Goal: Use online tool/utility: Utilize a website feature to perform a specific function

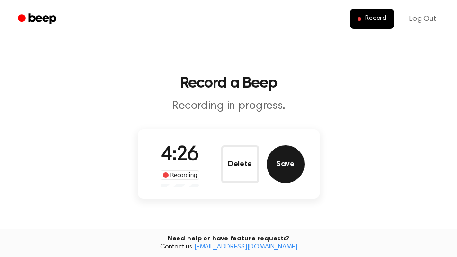
click at [294, 163] on button "Save" at bounding box center [286, 164] width 38 height 38
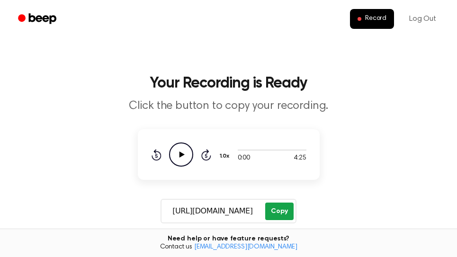
click at [280, 209] on button "Copy" at bounding box center [279, 212] width 28 height 18
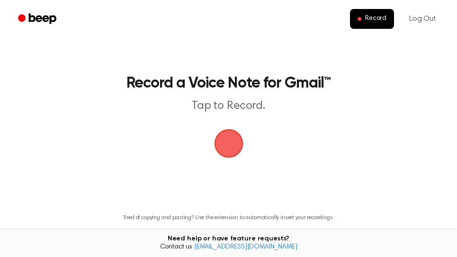
drag, startPoint x: 232, startPoint y: 151, endPoint x: 269, endPoint y: 114, distance: 51.5
click at [232, 150] on span "button" at bounding box center [228, 143] width 31 height 31
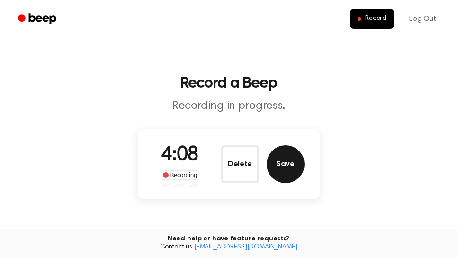
click at [288, 163] on button "Save" at bounding box center [286, 164] width 38 height 38
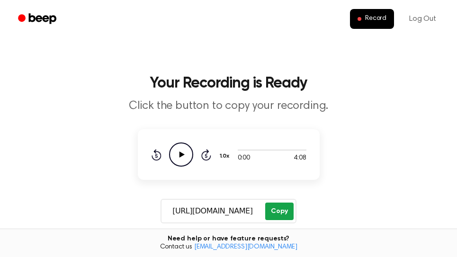
click at [282, 215] on button "Copy" at bounding box center [279, 212] width 28 height 18
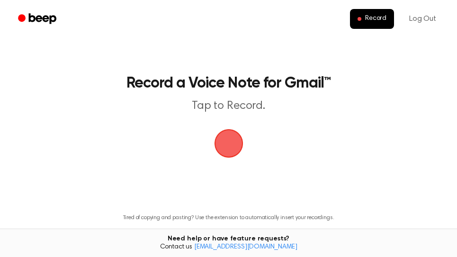
click at [229, 143] on span "button" at bounding box center [228, 143] width 27 height 27
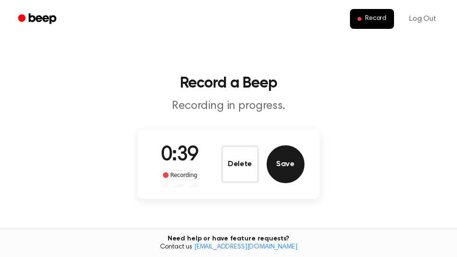
click at [293, 155] on button "Save" at bounding box center [286, 164] width 38 height 38
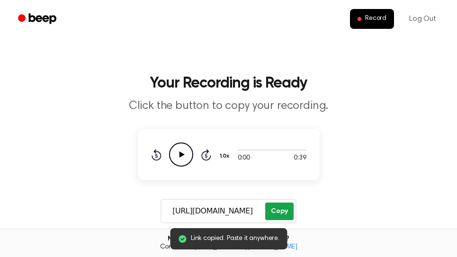
click at [279, 207] on button "Copy" at bounding box center [279, 212] width 28 height 18
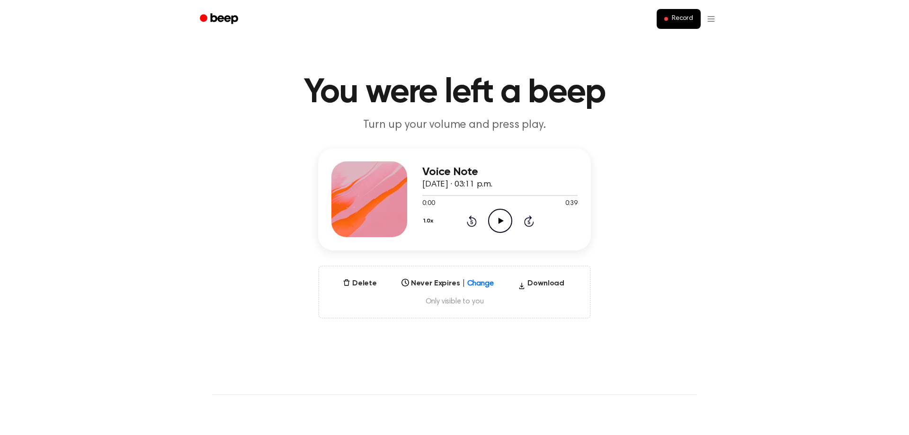
click at [497, 221] on icon "Play Audio" at bounding box center [500, 221] width 24 height 24
click at [499, 221] on icon at bounding box center [500, 221] width 4 height 6
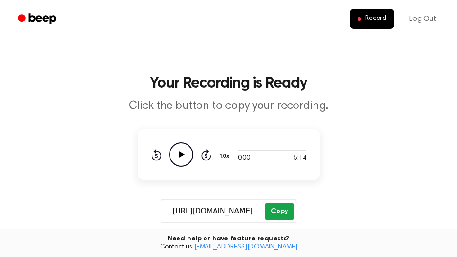
click at [284, 206] on button "Copy" at bounding box center [279, 212] width 28 height 18
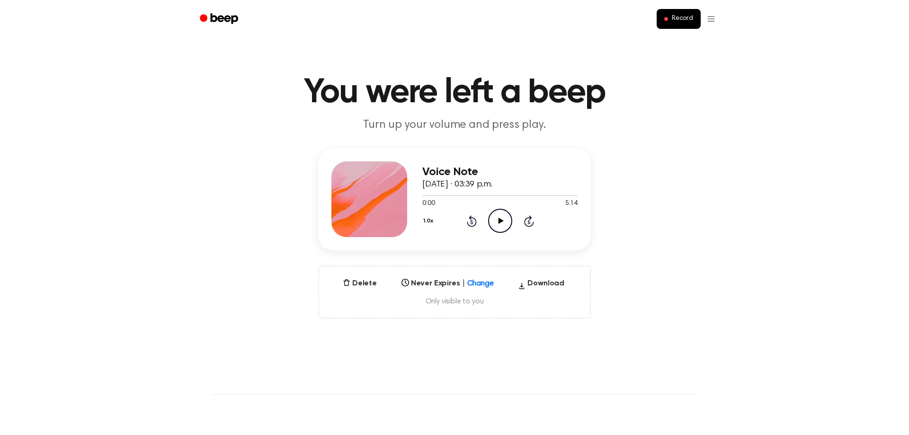
click at [501, 218] on icon "Play Audio" at bounding box center [500, 221] width 24 height 24
click at [572, 195] on div at bounding box center [499, 195] width 155 height 1
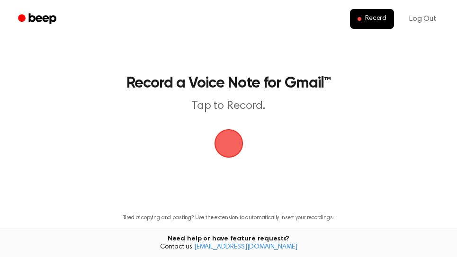
drag, startPoint x: 230, startPoint y: 144, endPoint x: 270, endPoint y: 72, distance: 82.6
click at [230, 144] on span "button" at bounding box center [228, 143] width 27 height 27
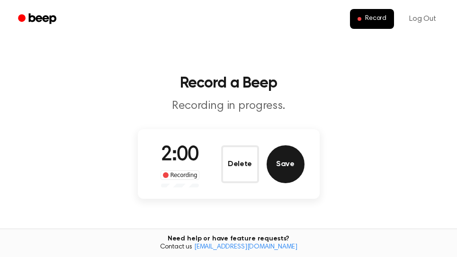
click at [294, 171] on button "Save" at bounding box center [286, 164] width 38 height 38
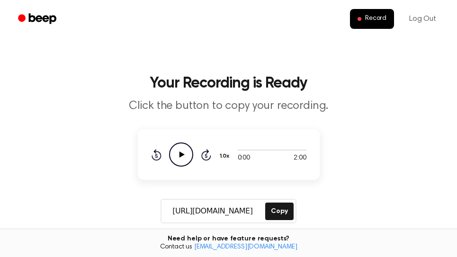
drag, startPoint x: 282, startPoint y: 211, endPoint x: 288, endPoint y: 185, distance: 26.3
click at [283, 210] on button "Copy" at bounding box center [279, 212] width 28 height 18
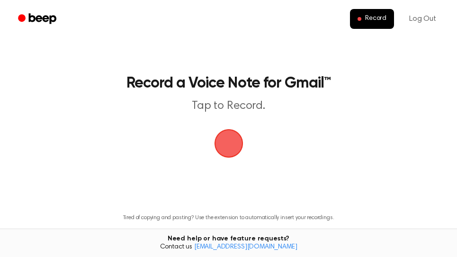
click at [230, 147] on span "button" at bounding box center [228, 143] width 27 height 27
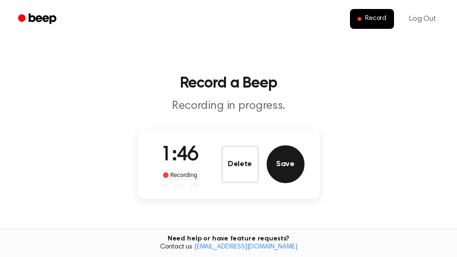
click at [292, 163] on button "Save" at bounding box center [286, 164] width 38 height 38
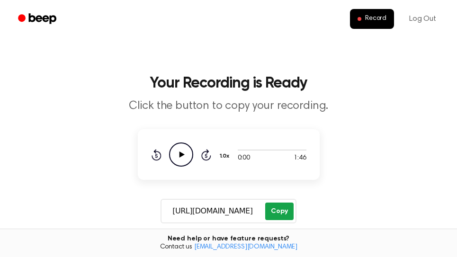
click at [286, 210] on button "Copy" at bounding box center [279, 212] width 28 height 18
